Goal: Transaction & Acquisition: Purchase product/service

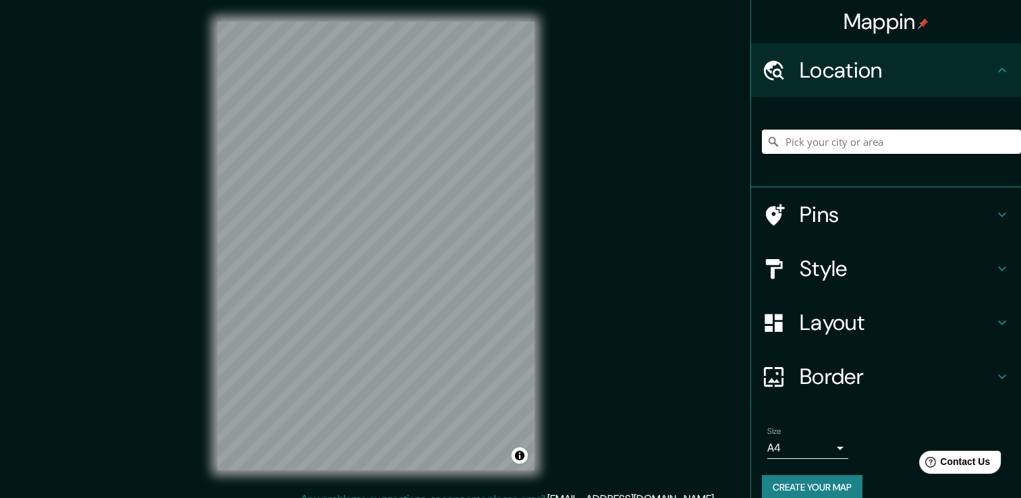
click at [800, 139] on input "Pick your city or area" at bounding box center [891, 142] width 259 height 24
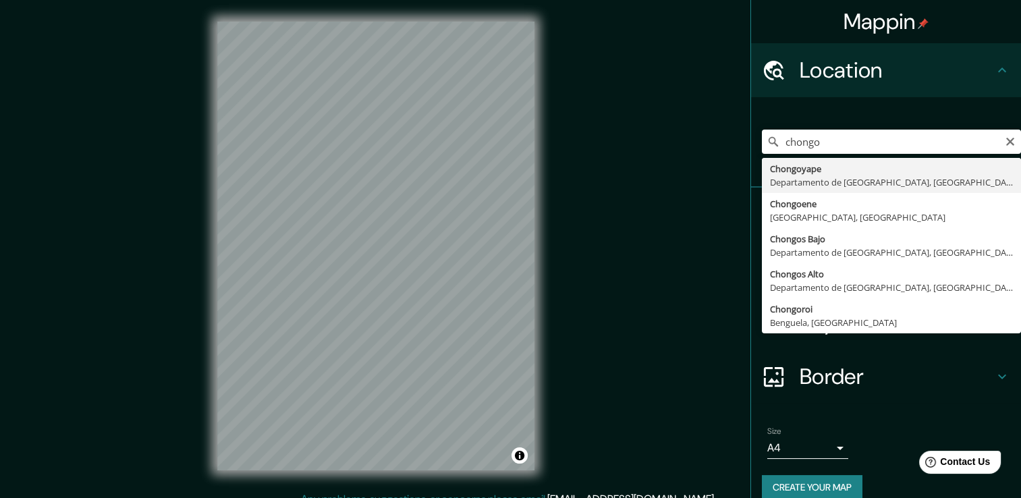
type input "Chongoyape, Departamento de Lambayeque, [GEOGRAPHIC_DATA]"
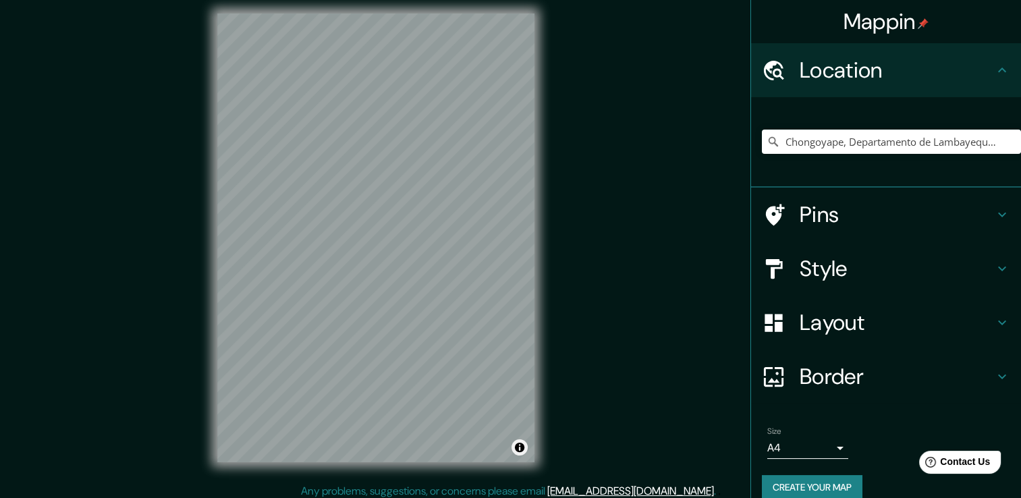
scroll to position [9, 0]
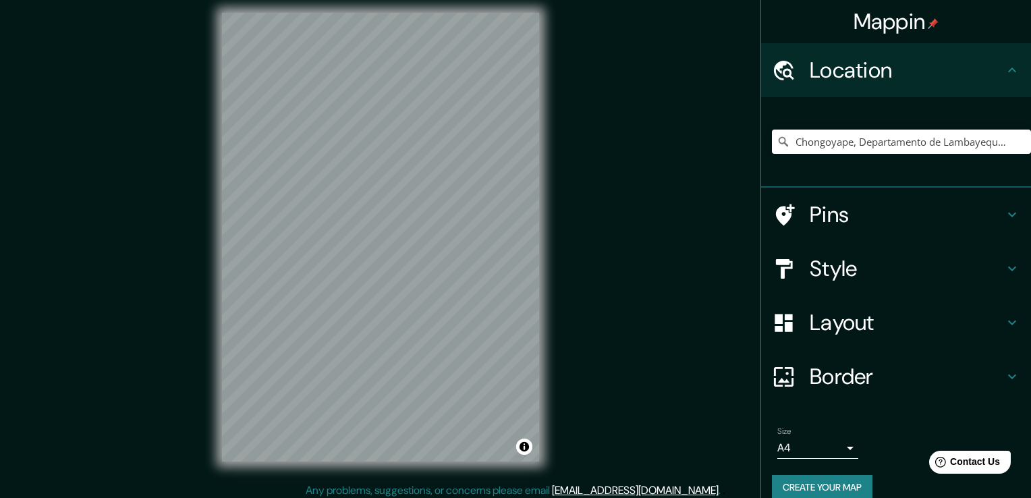
click at [801, 437] on body "Mappin Location [GEOGRAPHIC_DATA], [GEOGRAPHIC_DATA], [GEOGRAPHIC_DATA] Pins St…" at bounding box center [515, 240] width 1031 height 498
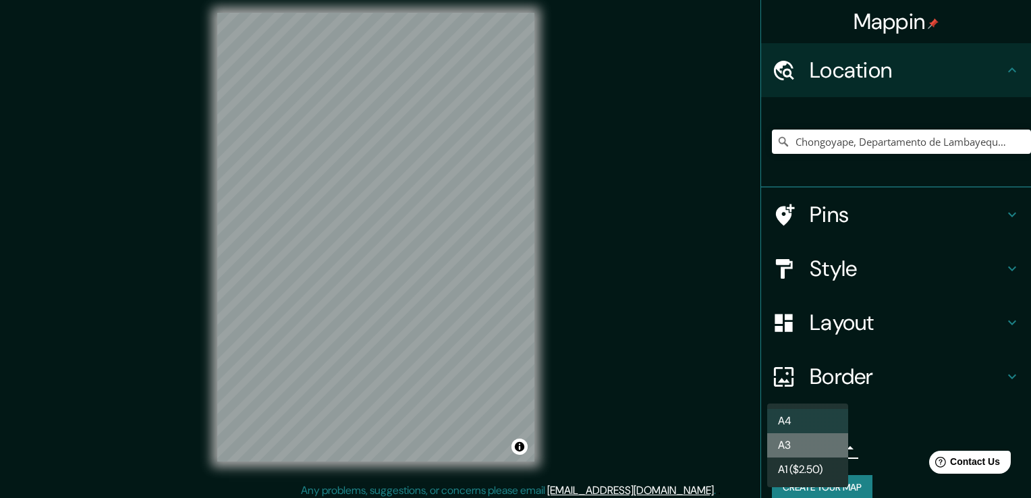
click at [801, 437] on li "A3" at bounding box center [807, 445] width 81 height 24
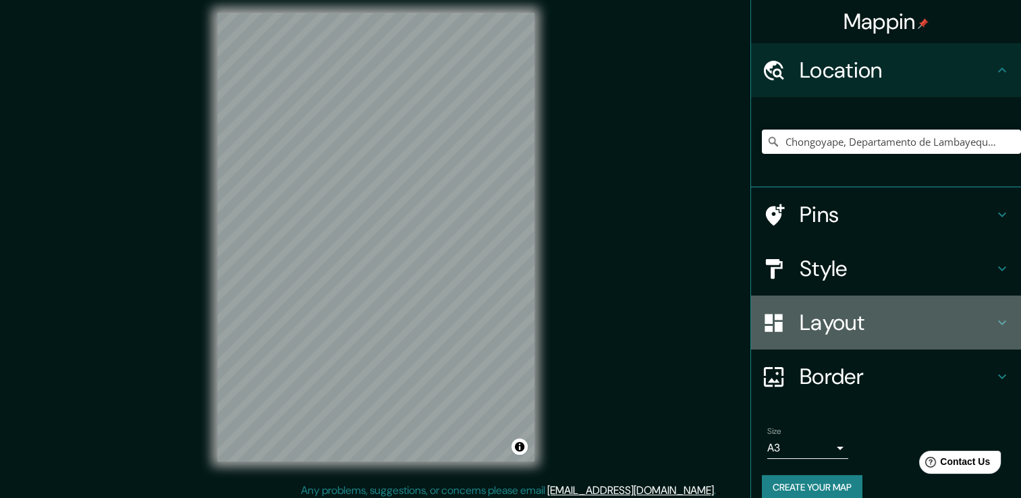
click at [884, 328] on h4 "Layout" at bounding box center [896, 322] width 194 height 27
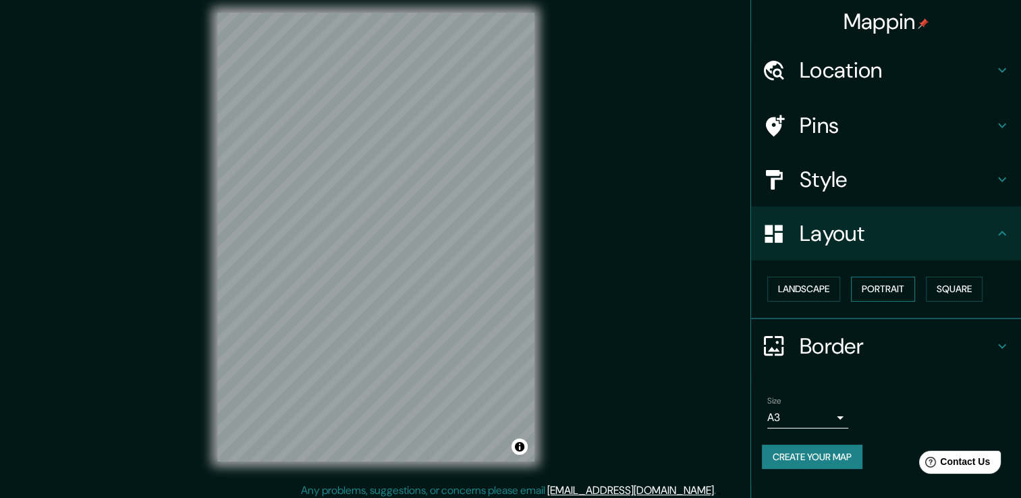
click at [889, 295] on button "Portrait" at bounding box center [883, 289] width 64 height 25
click at [808, 290] on button "Landscape" at bounding box center [803, 289] width 73 height 25
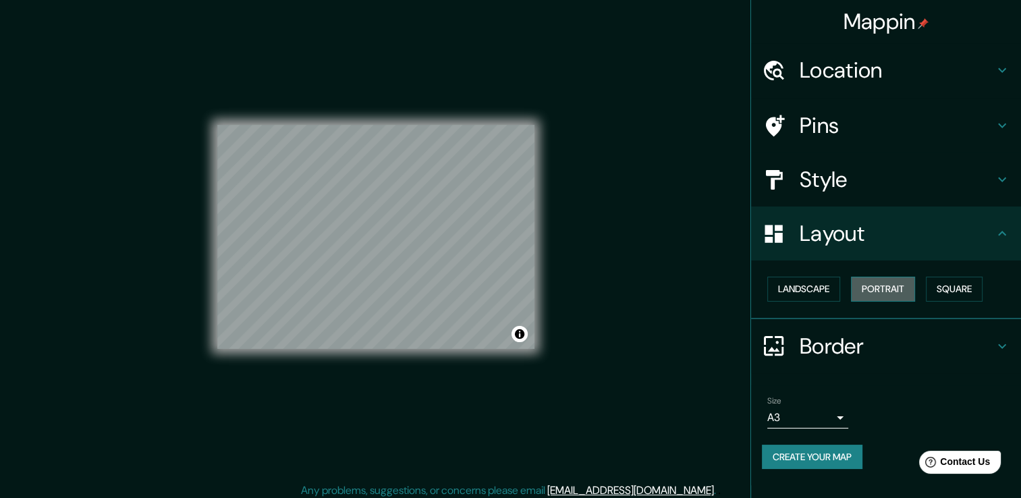
click at [859, 286] on button "Portrait" at bounding box center [883, 289] width 64 height 25
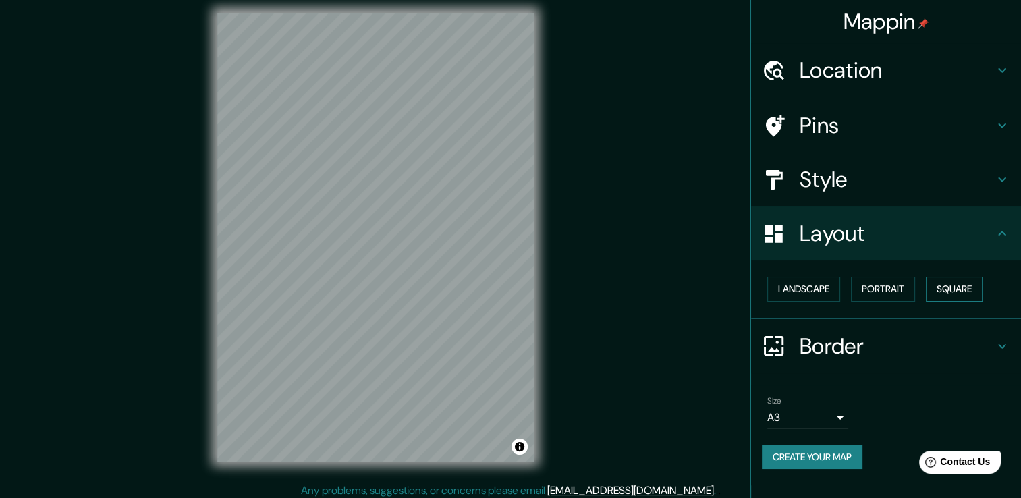
click at [941, 286] on button "Square" at bounding box center [954, 289] width 57 height 25
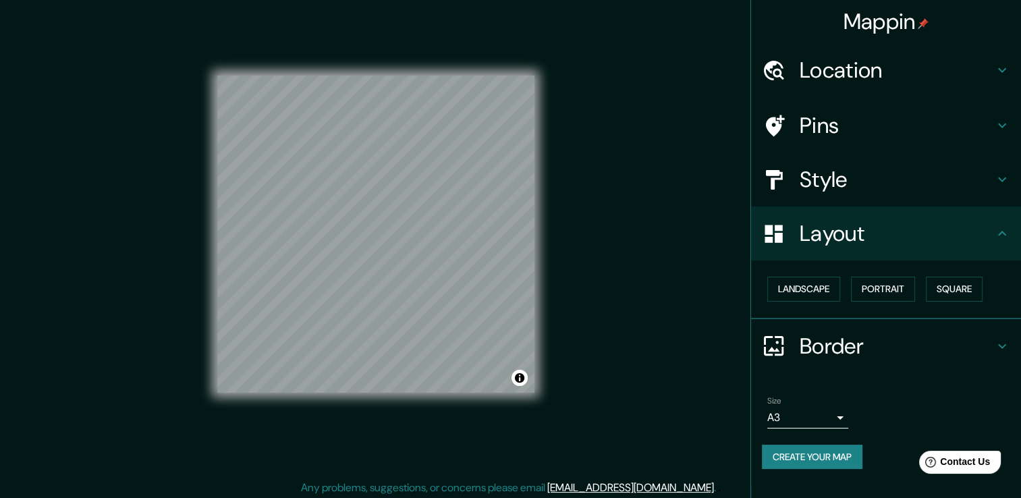
scroll to position [15, 0]
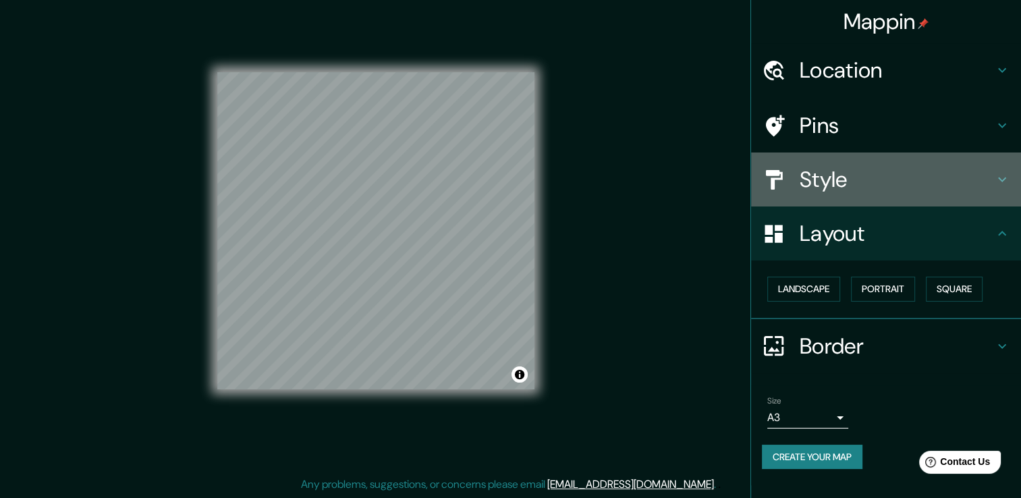
click at [911, 175] on h4 "Style" at bounding box center [896, 179] width 194 height 27
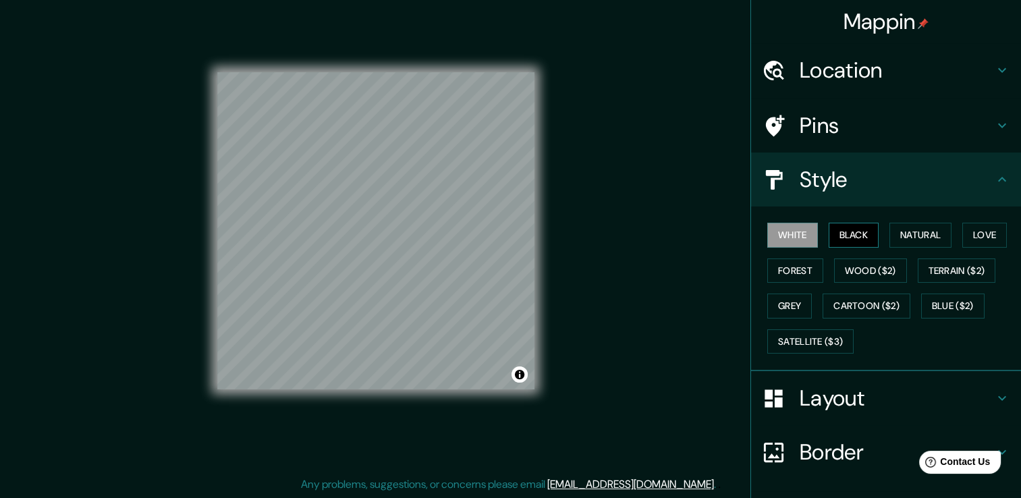
click at [862, 230] on button "Black" at bounding box center [853, 235] width 51 height 25
click at [895, 233] on button "Natural" at bounding box center [920, 235] width 62 height 25
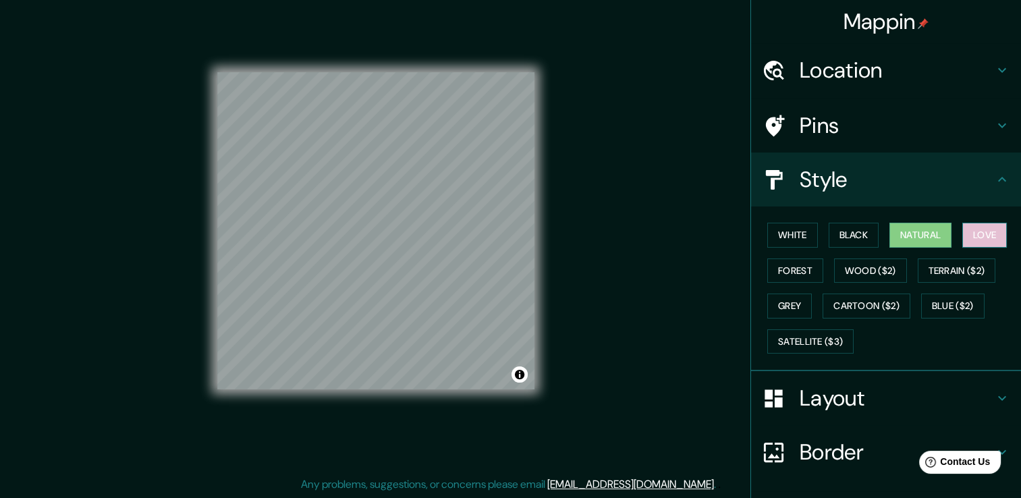
click at [974, 228] on button "Love" at bounding box center [984, 235] width 45 height 25
click at [798, 262] on button "Forest" at bounding box center [795, 270] width 56 height 25
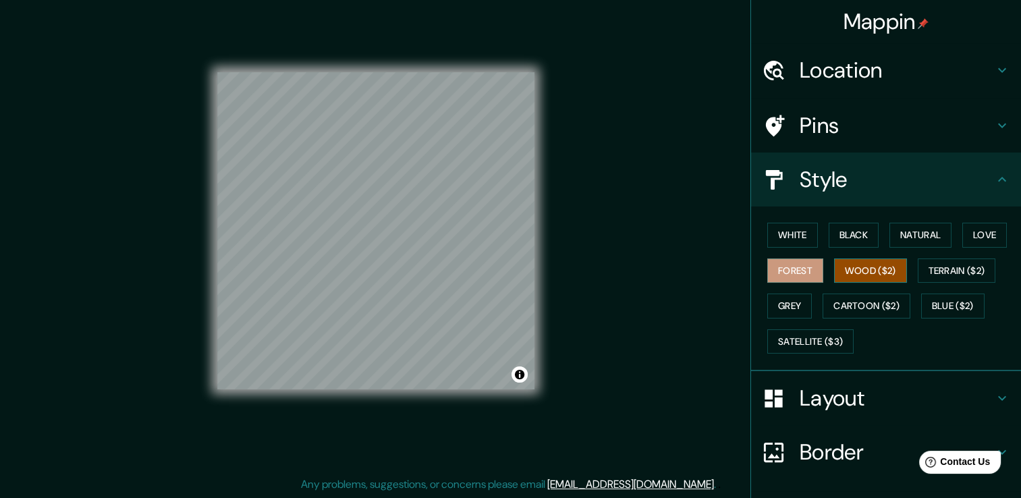
click at [845, 266] on button "Wood ($2)" at bounding box center [870, 270] width 73 height 25
click at [932, 269] on button "Terrain ($2)" at bounding box center [957, 270] width 78 height 25
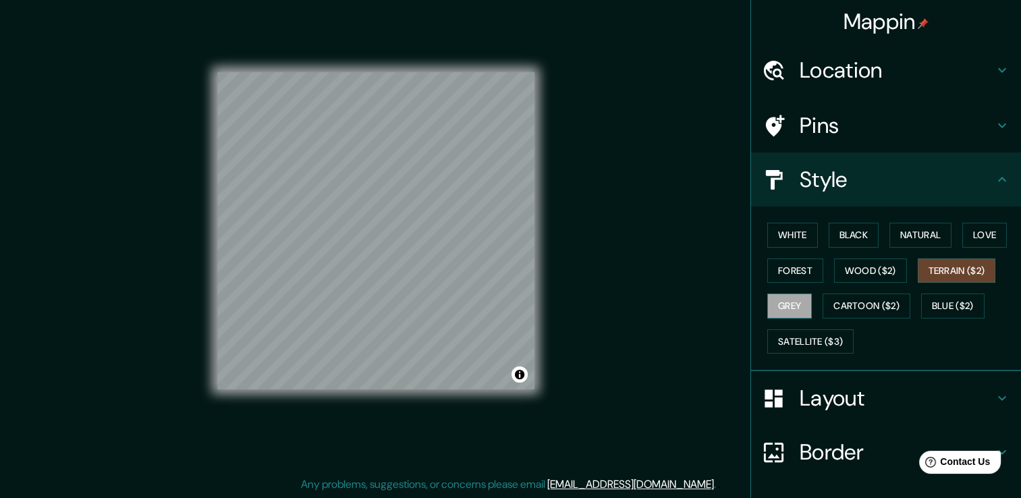
click at [801, 293] on button "Grey" at bounding box center [789, 305] width 45 height 25
click at [846, 294] on button "Cartoon ($2)" at bounding box center [866, 305] width 88 height 25
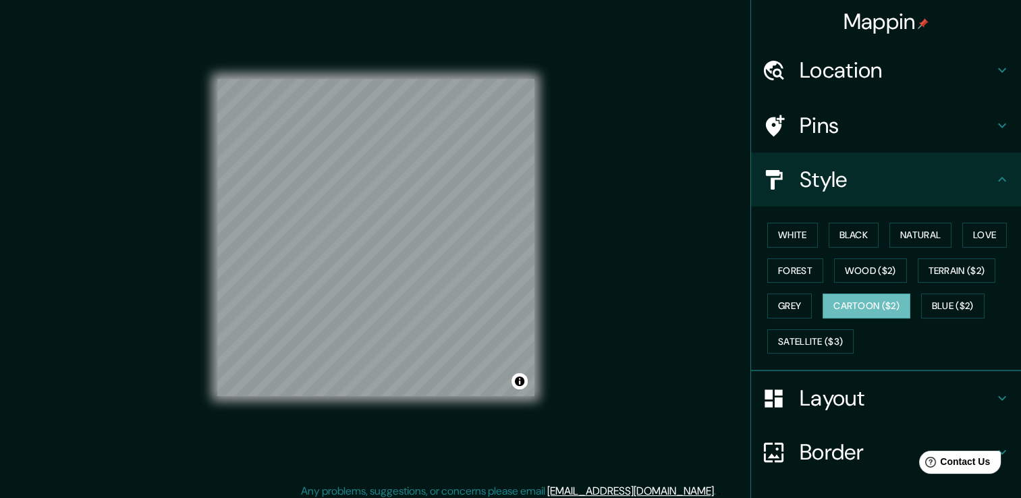
scroll to position [0, 0]
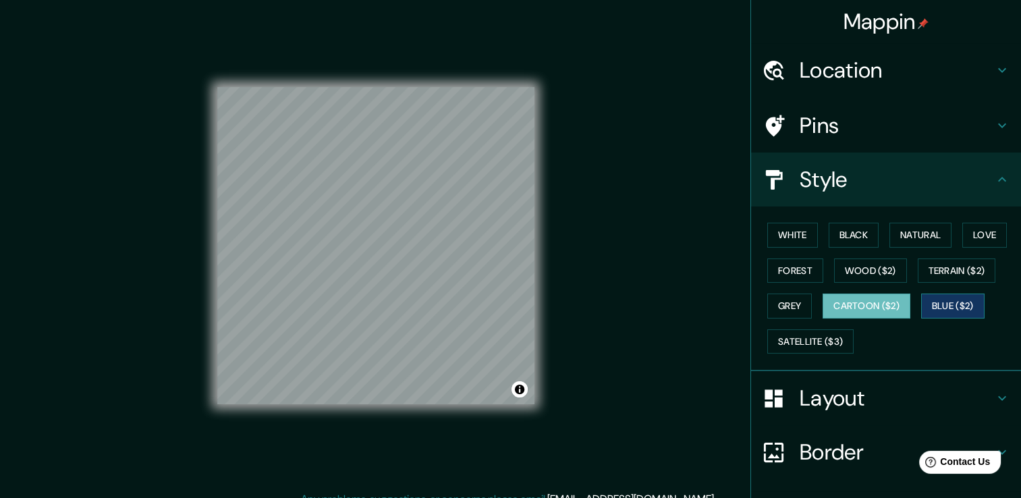
click at [945, 314] on button "Blue ($2)" at bounding box center [952, 305] width 63 height 25
click at [837, 451] on h4 "Border" at bounding box center [896, 452] width 194 height 27
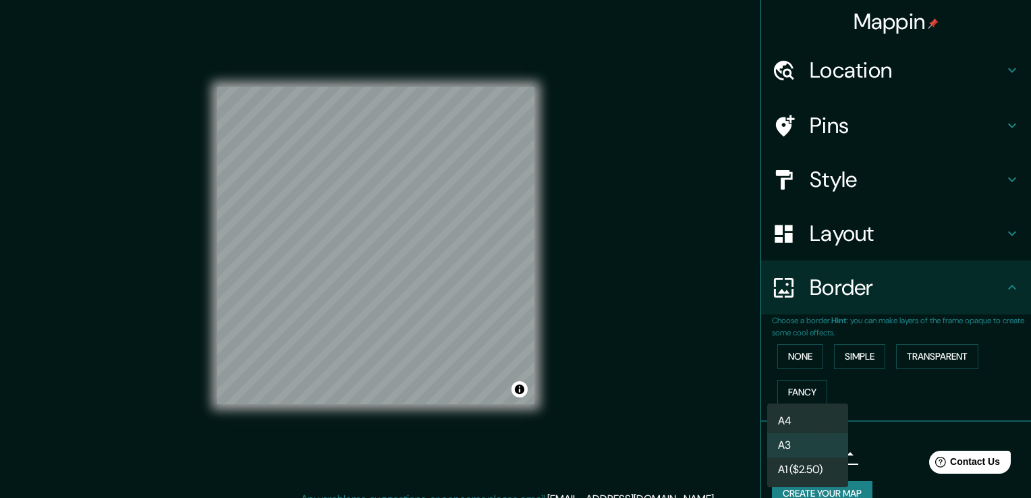
click at [804, 449] on body "Mappin Location [GEOGRAPHIC_DATA], [GEOGRAPHIC_DATA], [GEOGRAPHIC_DATA] Pins St…" at bounding box center [515, 249] width 1031 height 498
click at [804, 422] on li "A4" at bounding box center [807, 421] width 81 height 24
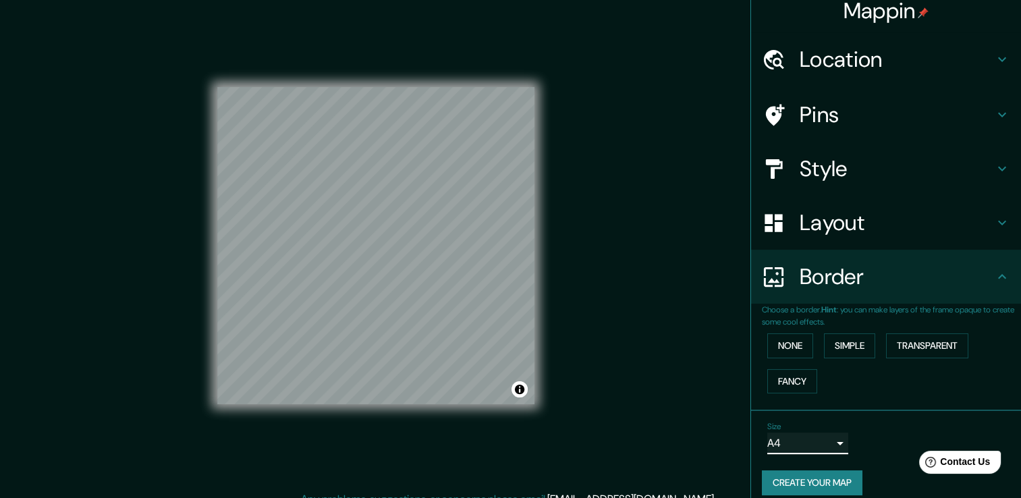
scroll to position [22, 0]
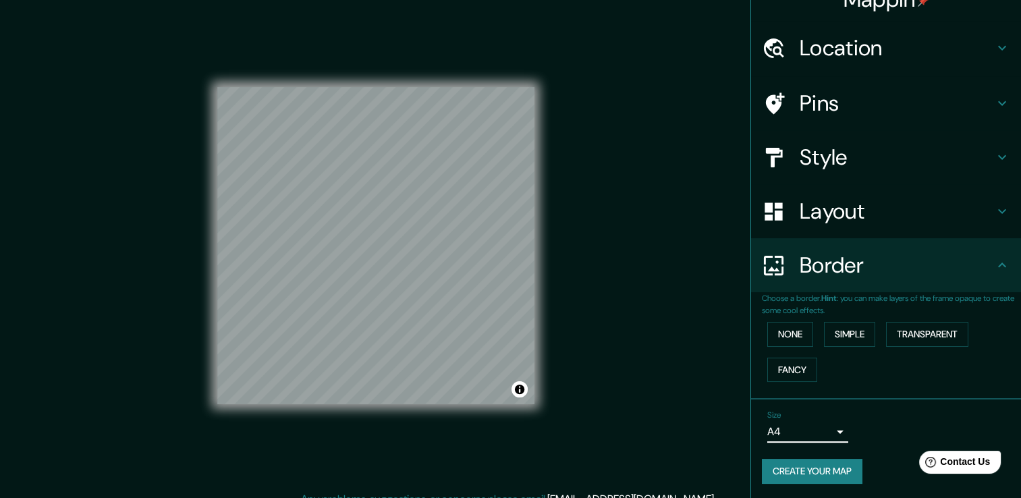
click at [844, 419] on div "Size A4 single" at bounding box center [886, 426] width 248 height 43
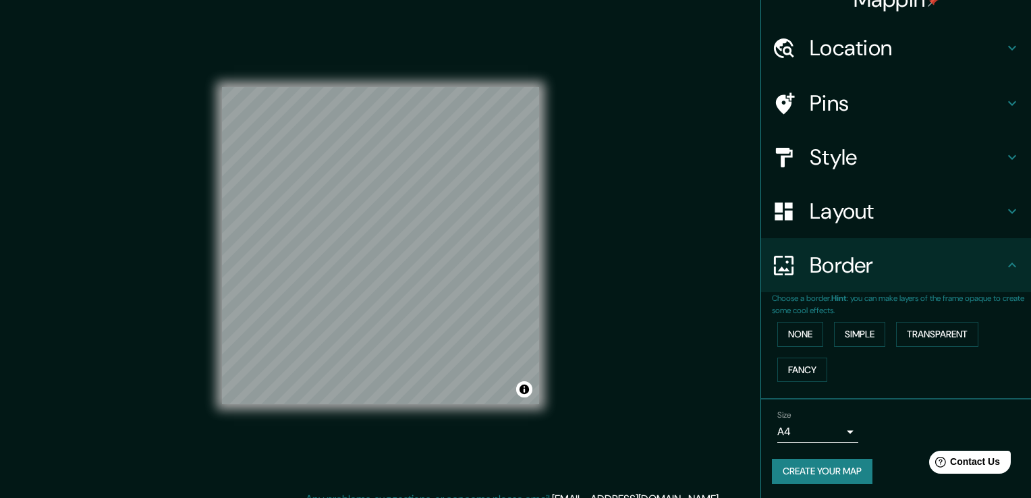
click at [832, 434] on body "Mappin Location [GEOGRAPHIC_DATA], [GEOGRAPHIC_DATA], [GEOGRAPHIC_DATA] Pins St…" at bounding box center [515, 249] width 1031 height 498
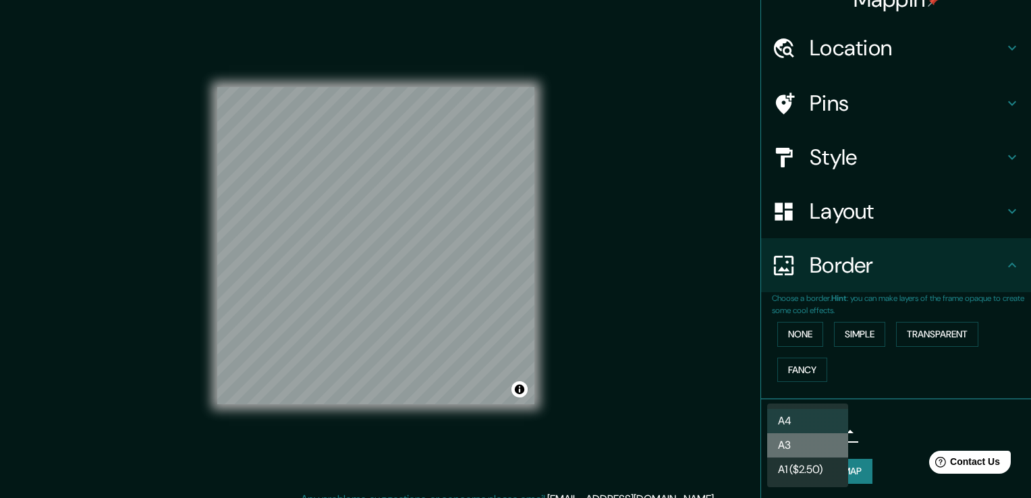
click at [793, 455] on li "A3" at bounding box center [807, 445] width 81 height 24
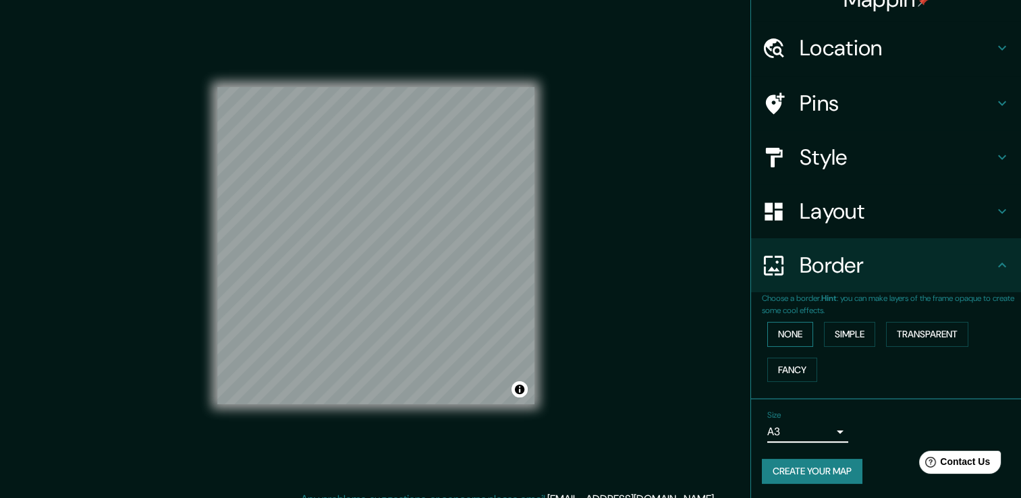
click at [790, 330] on button "None" at bounding box center [790, 334] width 46 height 25
click at [824, 329] on button "Simple" at bounding box center [849, 334] width 51 height 25
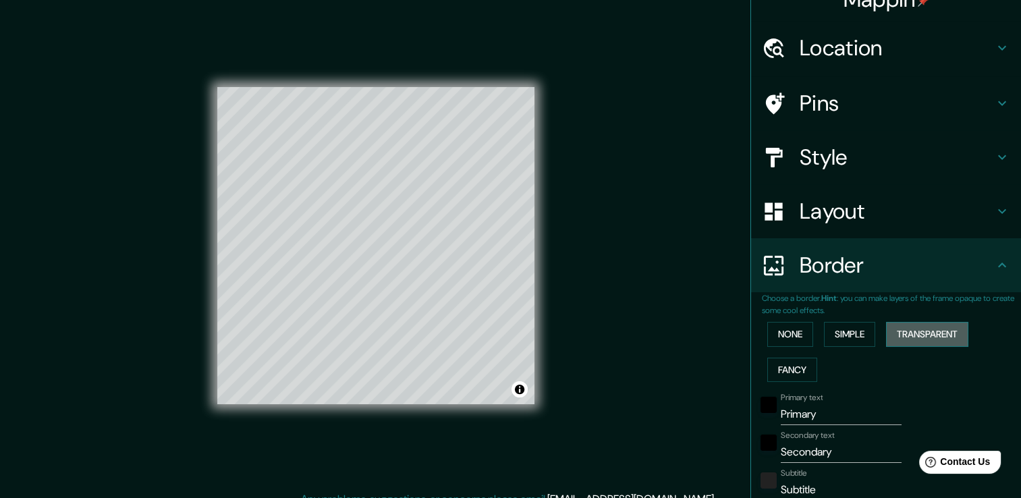
click at [903, 337] on button "Transparent" at bounding box center [927, 334] width 82 height 25
click at [774, 358] on button "Fancy" at bounding box center [792, 370] width 50 height 25
click at [769, 333] on button "None" at bounding box center [790, 334] width 46 height 25
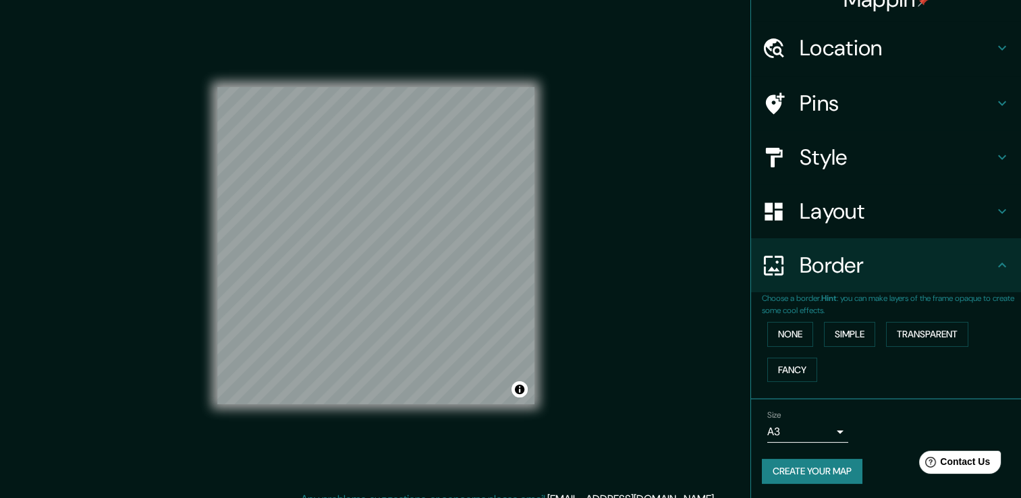
click at [988, 223] on div "Layout" at bounding box center [886, 211] width 270 height 54
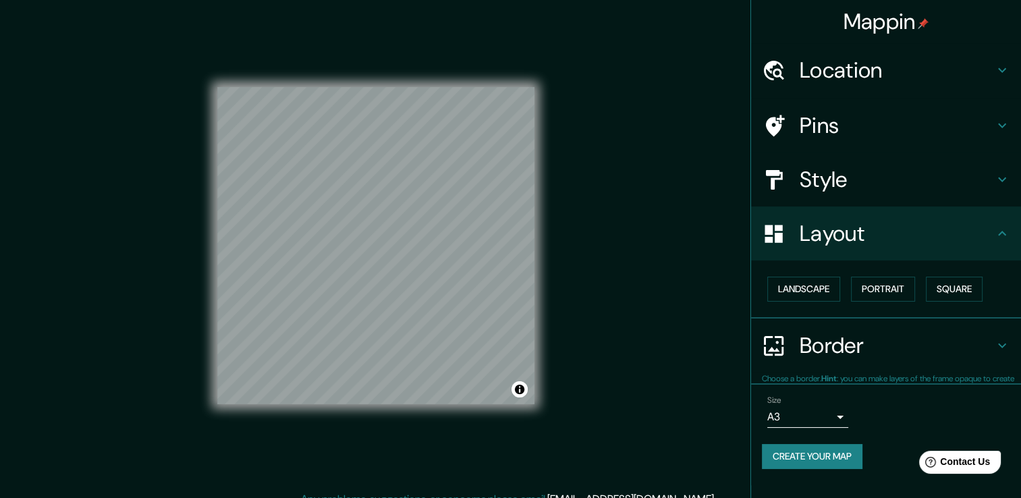
scroll to position [0, 0]
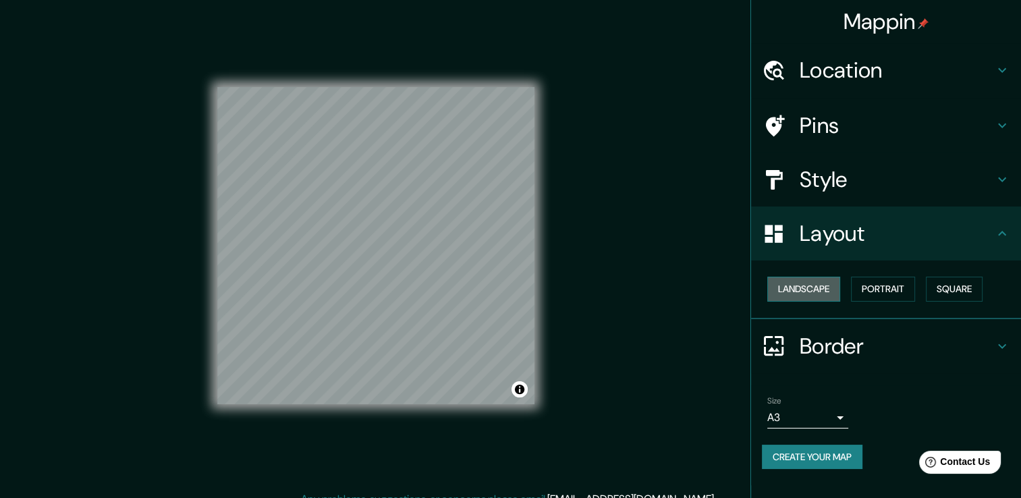
click at [801, 290] on button "Landscape" at bounding box center [803, 289] width 73 height 25
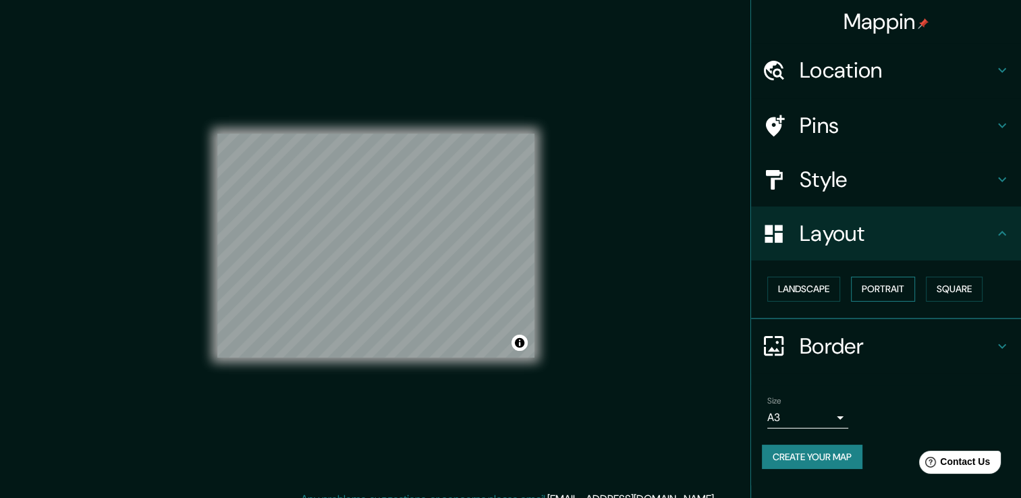
click at [862, 283] on button "Portrait" at bounding box center [883, 289] width 64 height 25
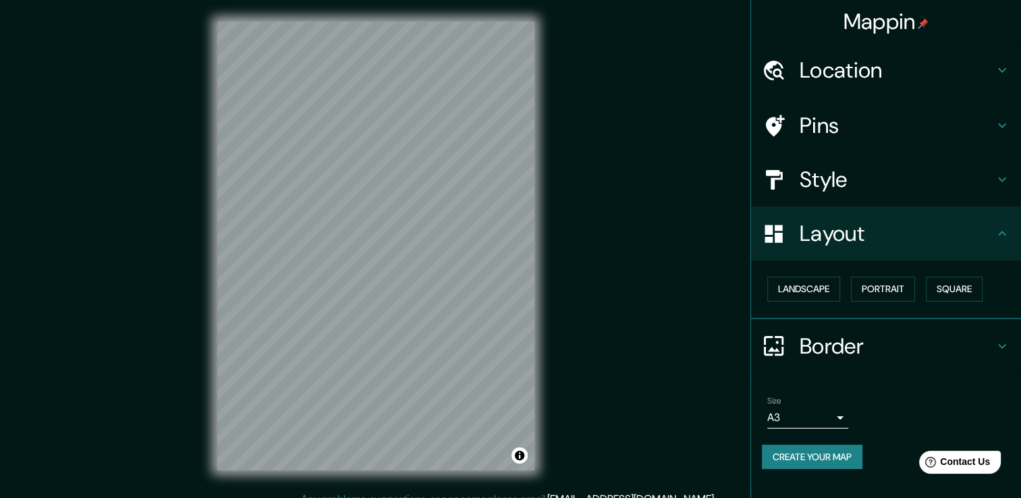
click at [894, 143] on div "Pins" at bounding box center [886, 125] width 270 height 54
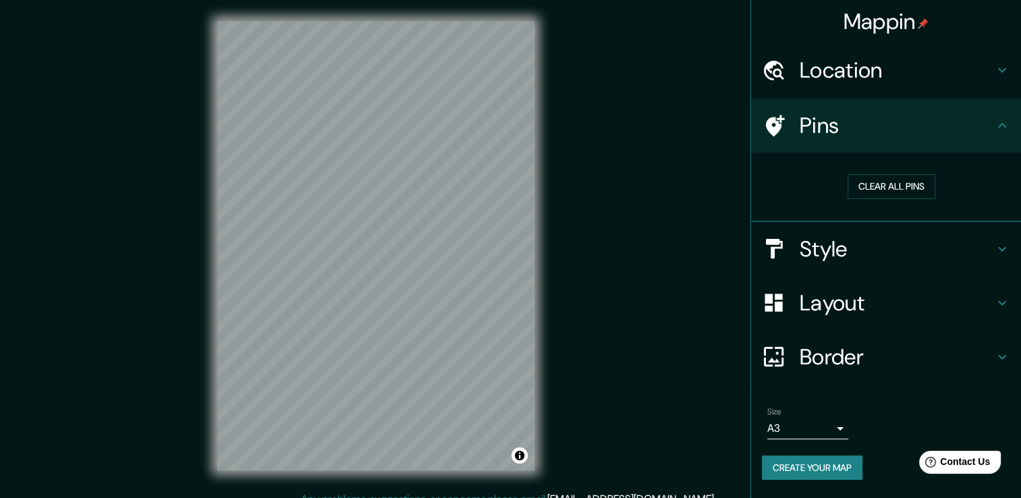
click at [859, 280] on div "Layout" at bounding box center [886, 303] width 270 height 54
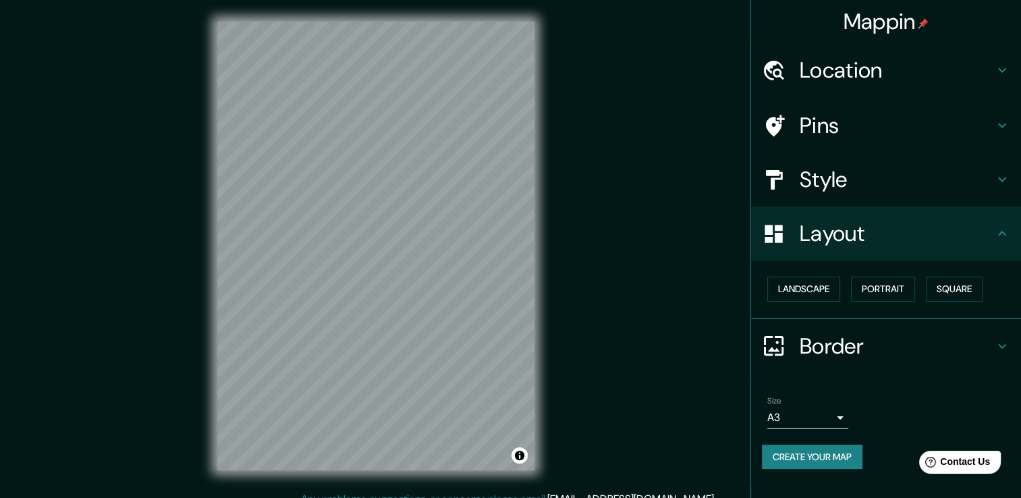
click at [920, 167] on h4 "Style" at bounding box center [896, 179] width 194 height 27
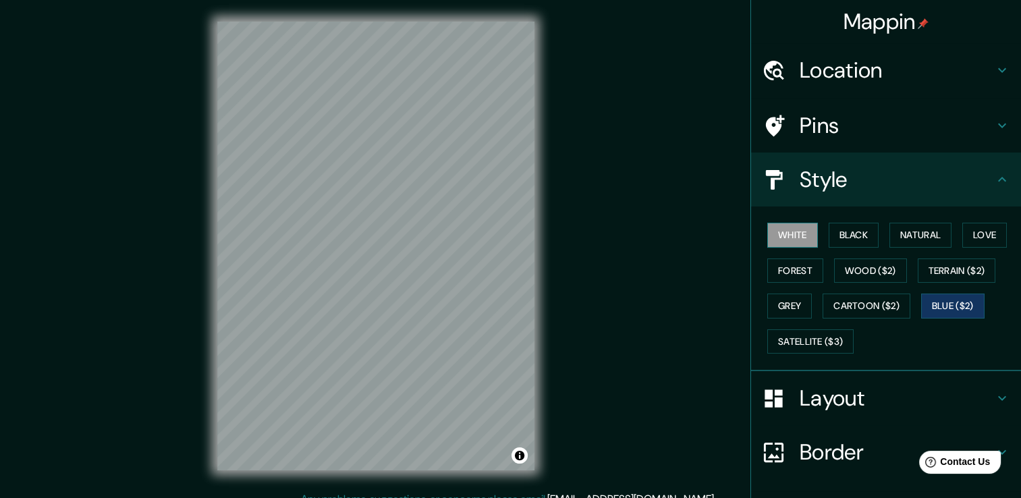
click at [785, 227] on button "White" at bounding box center [792, 235] width 51 height 25
click at [834, 236] on button "Black" at bounding box center [853, 235] width 51 height 25
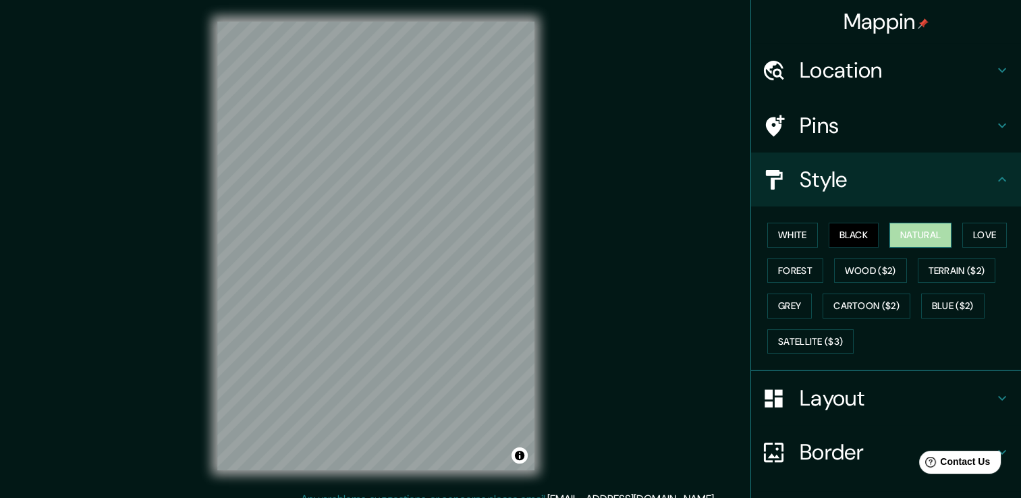
click at [889, 236] on button "Natural" at bounding box center [920, 235] width 62 height 25
click at [870, 264] on button "Wood ($2)" at bounding box center [870, 270] width 73 height 25
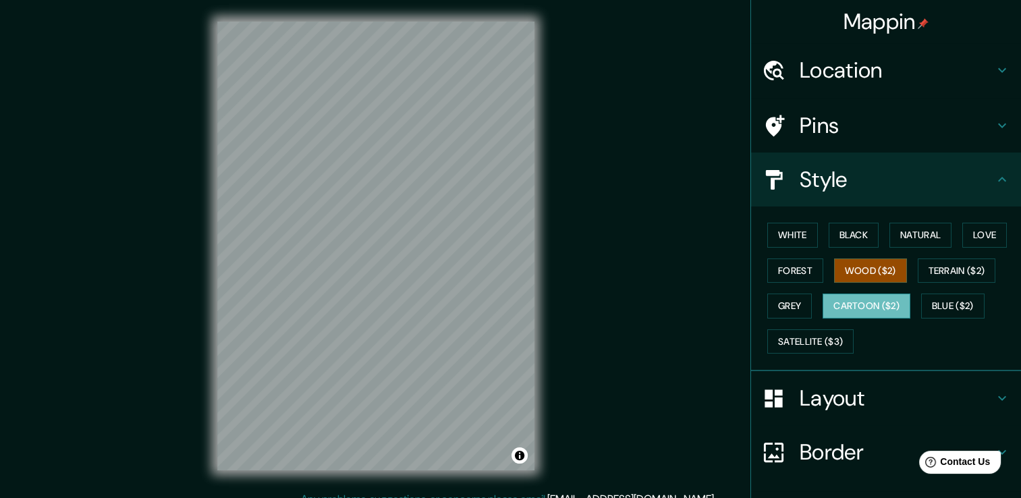
click at [849, 295] on button "Cartoon ($2)" at bounding box center [866, 305] width 88 height 25
click at [865, 266] on button "Wood ($2)" at bounding box center [870, 270] width 73 height 25
click at [909, 267] on div "White Black Natural Love Forest Wood ($2) Terrain ($2) Grey Cartoon ($2) Blue (…" at bounding box center [891, 288] width 259 height 142
click at [918, 270] on button "Terrain ($2)" at bounding box center [957, 270] width 78 height 25
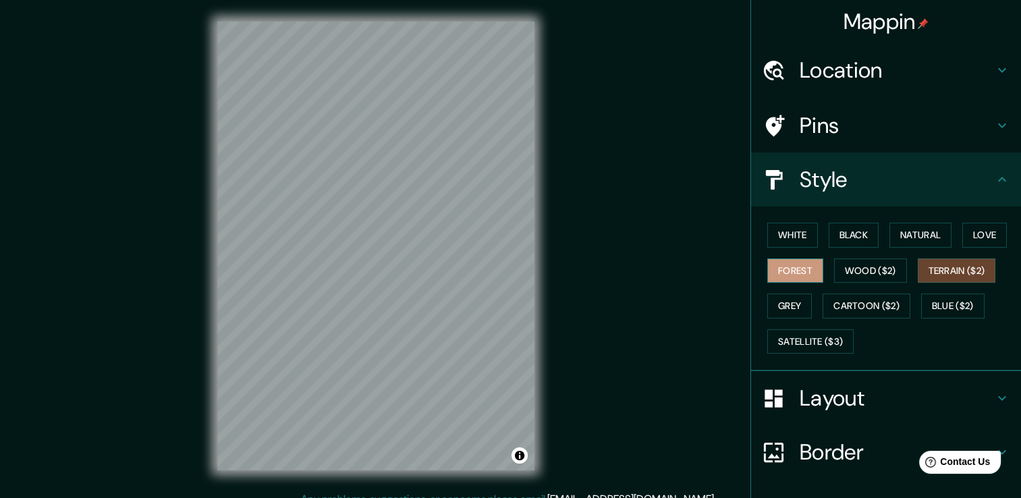
click at [795, 269] on button "Forest" at bounding box center [795, 270] width 56 height 25
click at [794, 236] on button "White" at bounding box center [792, 235] width 51 height 25
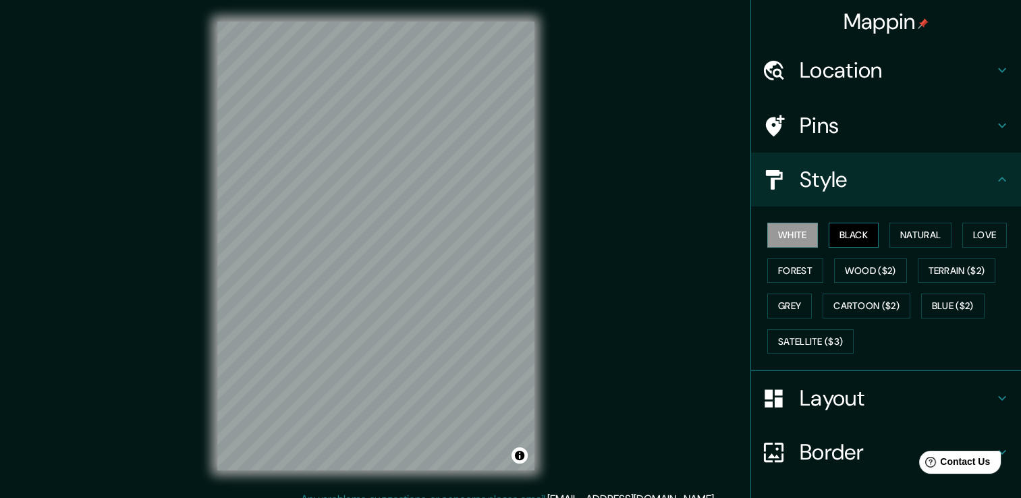
click at [842, 226] on button "Black" at bounding box center [853, 235] width 51 height 25
click at [828, 233] on button "Black" at bounding box center [853, 235] width 51 height 25
click at [770, 234] on button "White" at bounding box center [792, 235] width 51 height 25
click at [831, 228] on button "Black" at bounding box center [853, 235] width 51 height 25
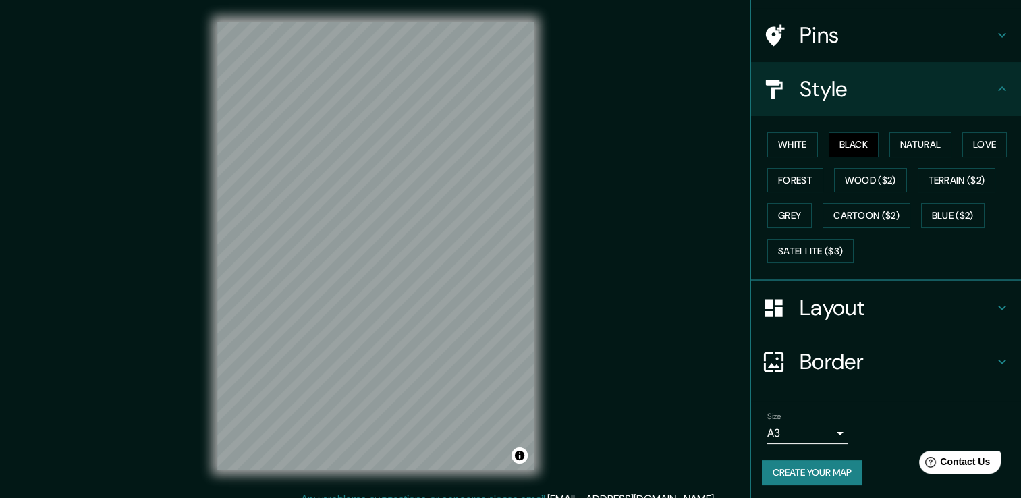
scroll to position [91, 0]
click at [846, 473] on button "Create your map" at bounding box center [812, 471] width 101 height 25
click at [305, 479] on div "© Mapbox © OpenStreetMap Improve this map" at bounding box center [376, 245] width 360 height 491
